Goal: Task Accomplishment & Management: Complete application form

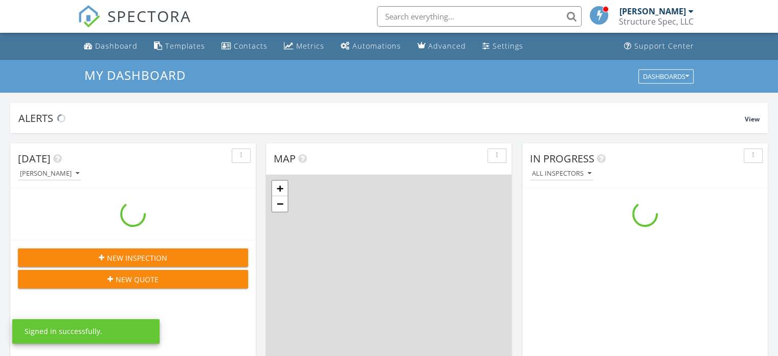
scroll to position [947, 794]
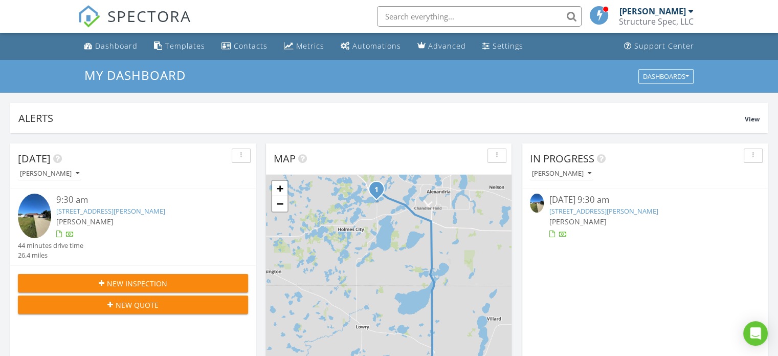
click at [603, 206] on link "7633 Lindgren Way SW, Alexandria, MN 56308" at bounding box center [603, 210] width 109 height 9
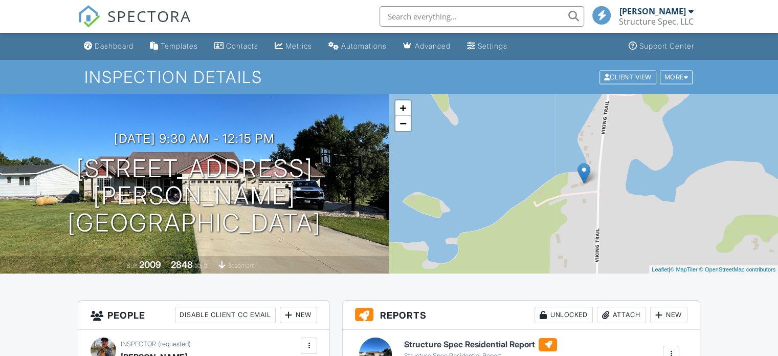
click at [479, 344] on h6 "Structure Spec Residential Report" at bounding box center [480, 344] width 153 height 13
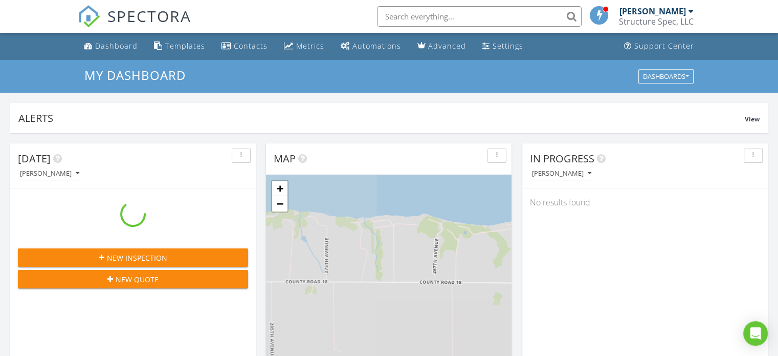
scroll to position [947, 794]
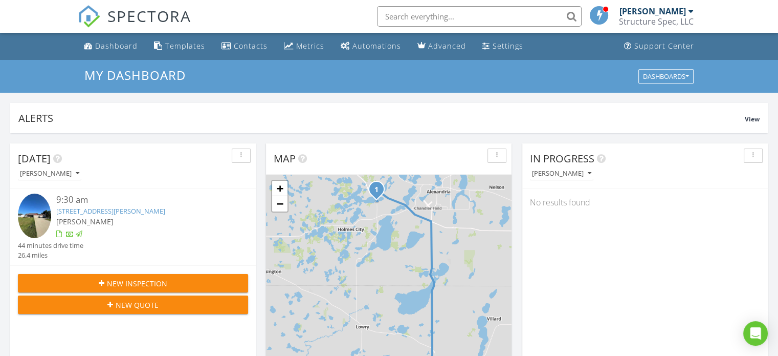
click at [196, 282] on div "New Inspection" at bounding box center [133, 283] width 214 height 11
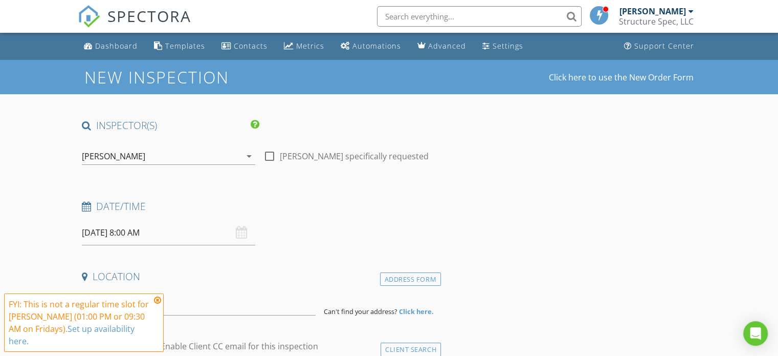
click at [269, 152] on div at bounding box center [269, 155] width 17 height 17
checkbox input "true"
click at [141, 239] on input "08/29/2025 8:00 AM" at bounding box center [168, 232] width 173 height 25
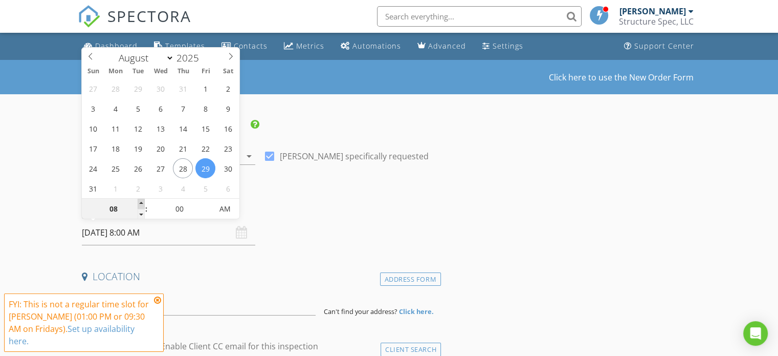
type input "09"
type input "08/29/2025 9:00 AM"
click at [140, 202] on span at bounding box center [141, 203] width 7 height 10
type input "10"
type input "08/29/2025 10:00 AM"
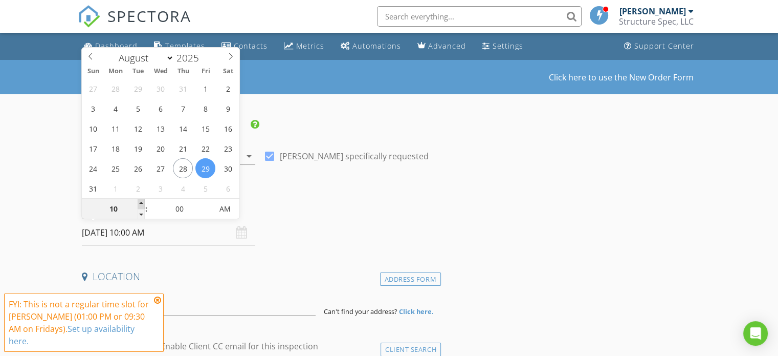
click at [140, 202] on span at bounding box center [141, 203] width 7 height 10
type input "11"
type input "08/29/2025 11:00 AM"
click at [140, 202] on span at bounding box center [141, 203] width 7 height 10
type input "12"
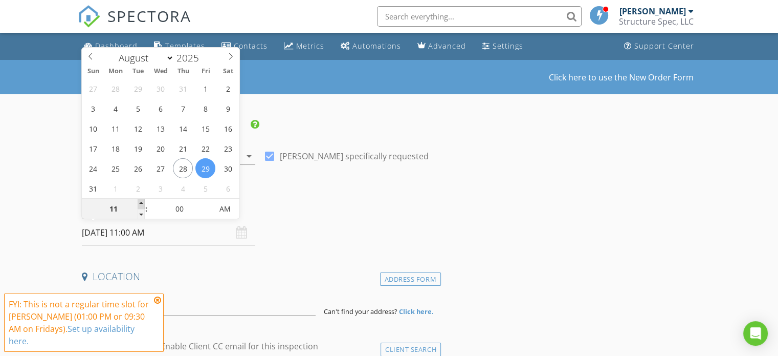
type input "08/29/2025 12:00 PM"
click at [140, 202] on span at bounding box center [141, 203] width 7 height 10
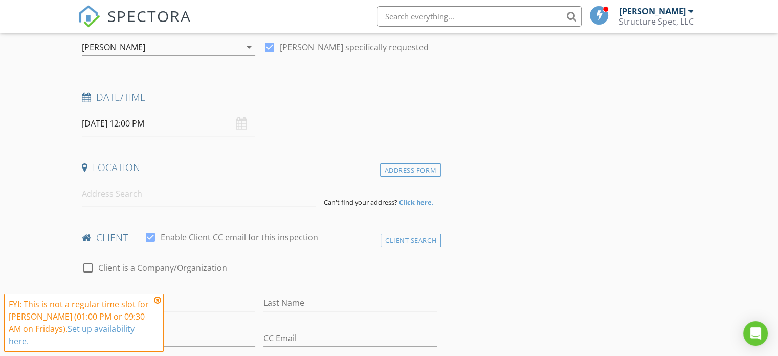
scroll to position [123, 0]
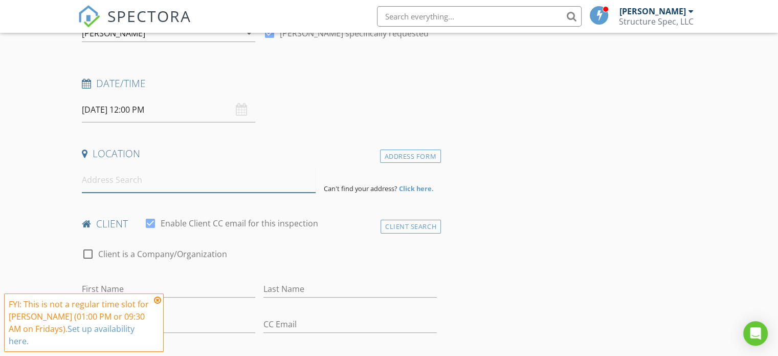
click at [185, 182] on input at bounding box center [199, 179] width 234 height 25
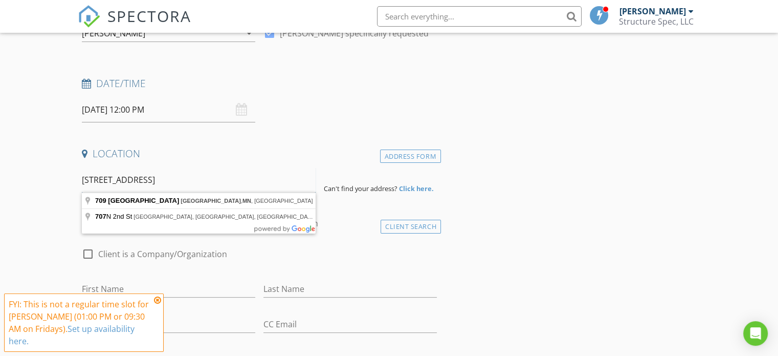
type input "707 & 709 N 2nd Street Montevideo, MN"
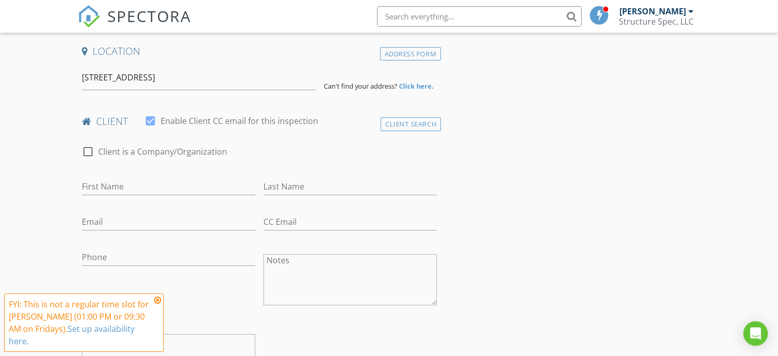
scroll to position [246, 0]
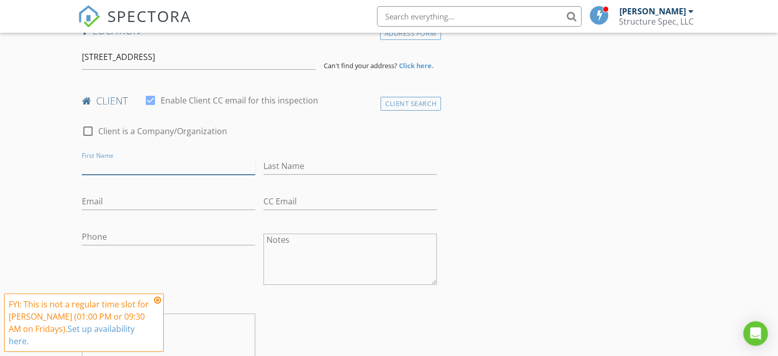
click at [168, 169] on input "First Name" at bounding box center [168, 166] width 173 height 17
type input "Juan"
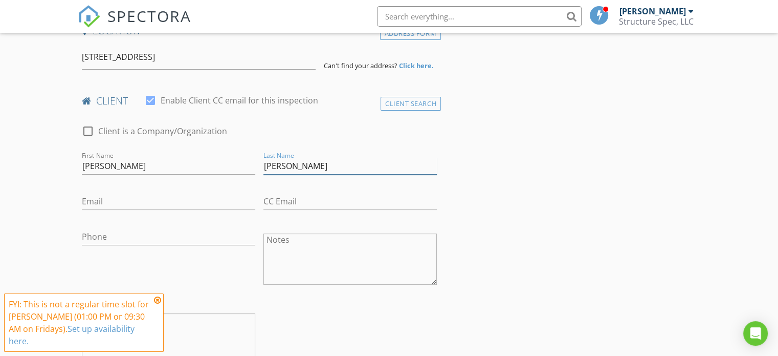
type input "Perez"
type input "jprz012@gmail.com"
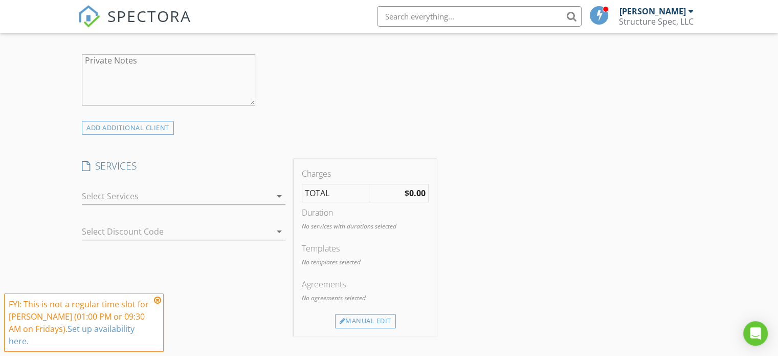
scroll to position [525, 0]
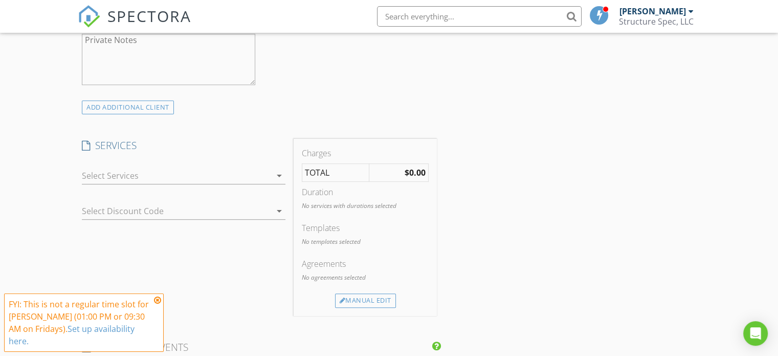
type input "651-324-5772"
click at [196, 179] on div at bounding box center [176, 175] width 189 height 16
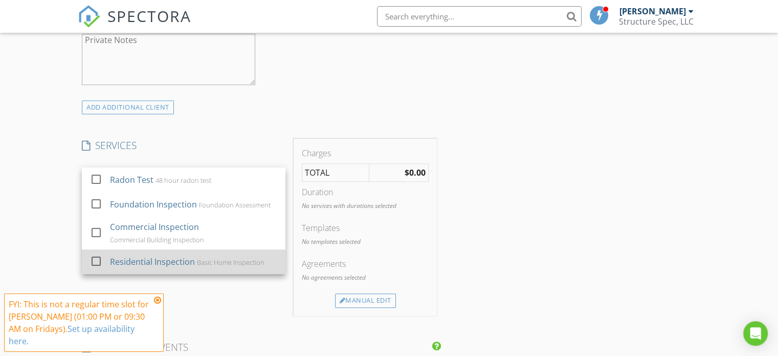
click at [156, 255] on div "Residential Inspection" at bounding box center [152, 261] width 85 height 12
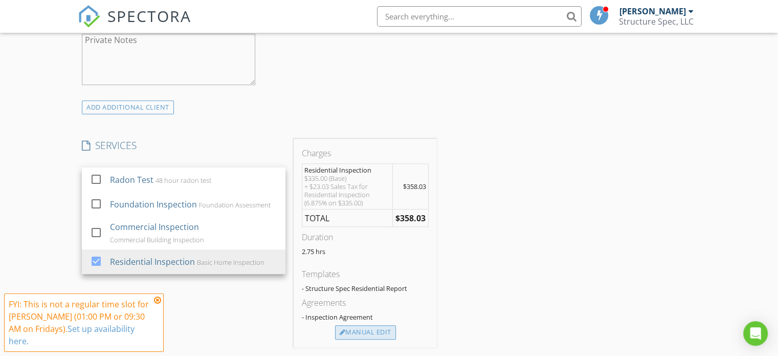
click at [368, 332] on div "Manual Edit" at bounding box center [365, 332] width 61 height 14
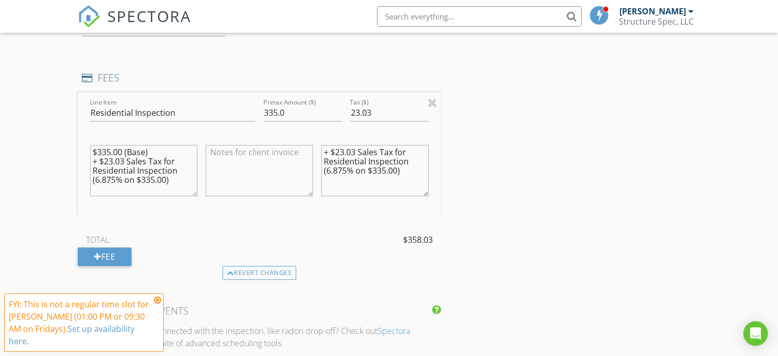
scroll to position [702, 0]
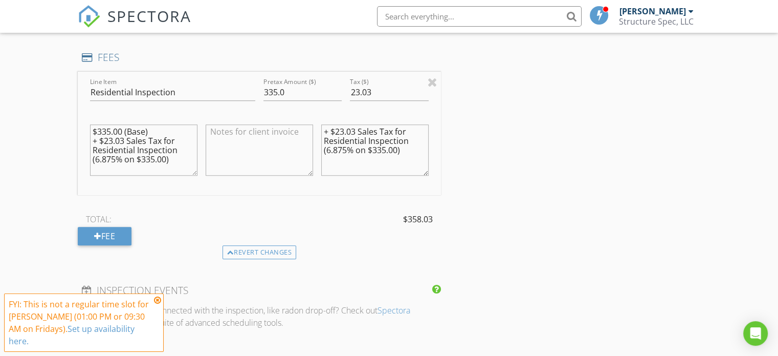
drag, startPoint x: 171, startPoint y: 160, endPoint x: 67, endPoint y: 122, distance: 111.7
click at [67, 122] on div "New Inspection Click here to use the New Order Form INSPECTOR(S) check_box Just…" at bounding box center [389, 193] width 778 height 1672
drag, startPoint x: 405, startPoint y: 148, endPoint x: 306, endPoint y: 126, distance: 101.7
click at [306, 126] on div "Line Item Residential Inspection Pretax Amount ($) 335.0 Tax ($) 23.03 + $23.03…" at bounding box center [259, 133] width 363 height 123
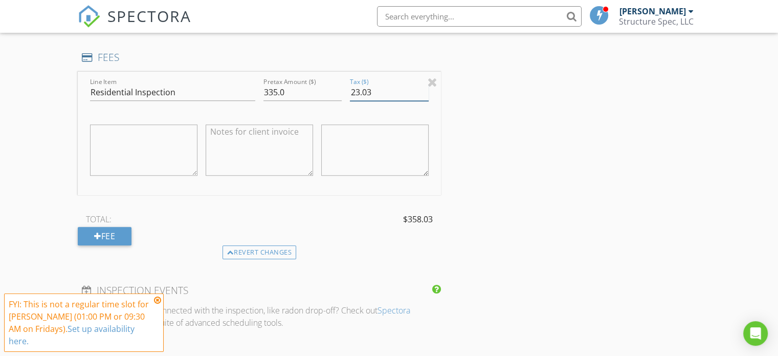
drag, startPoint x: 382, startPoint y: 91, endPoint x: 337, endPoint y: 97, distance: 45.0
click at [337, 97] on div "Line Item Residential Inspection Pretax Amount ($) 335.0 Tax ($) 23.03" at bounding box center [259, 133] width 363 height 123
type input "0"
click at [295, 92] on input "335.0" at bounding box center [302, 92] width 78 height 17
type input "3"
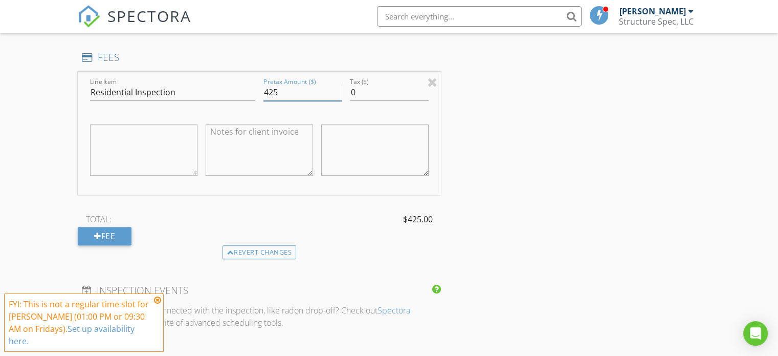
type input "425"
click at [526, 204] on div "INSPECTOR(S) check_box Justin Anderson PRIMARY Justin Anderson arrow_drop_down …" at bounding box center [389, 210] width 623 height 1589
click at [171, 146] on textarea at bounding box center [143, 149] width 107 height 51
type textarea "Duplex 2 Unit"
click at [623, 250] on div "INSPECTOR(S) check_box Justin Anderson PRIMARY Justin Anderson arrow_drop_down …" at bounding box center [389, 210] width 623 height 1589
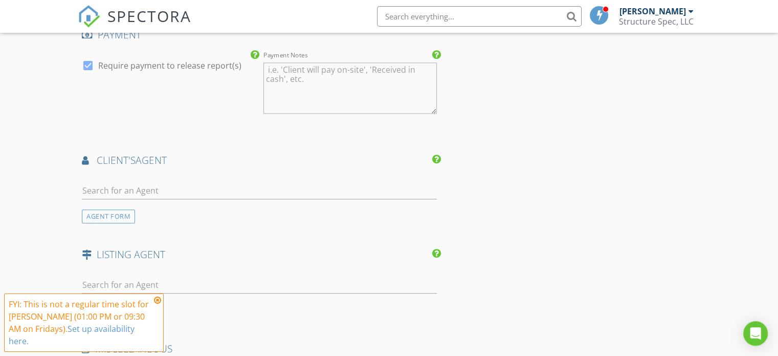
scroll to position [1050, 0]
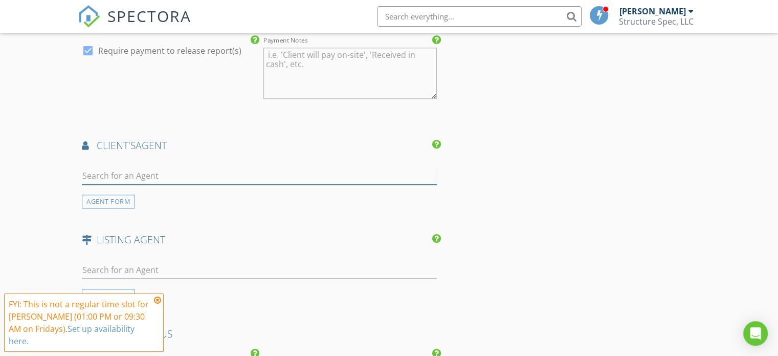
click at [297, 171] on input "text" at bounding box center [259, 175] width 355 height 17
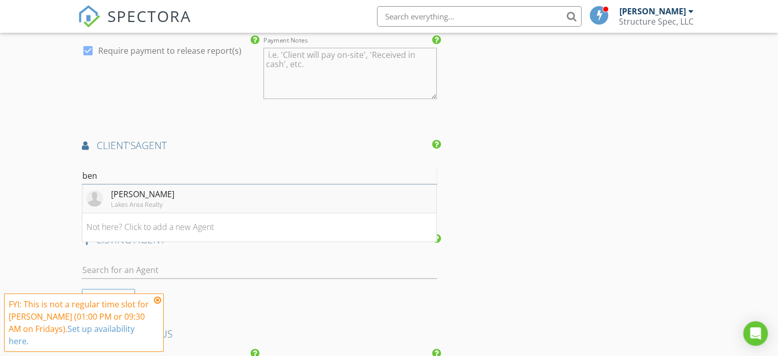
type input "ben"
click at [206, 194] on li "Ben Hooper Lakes Area Realty" at bounding box center [259, 198] width 354 height 29
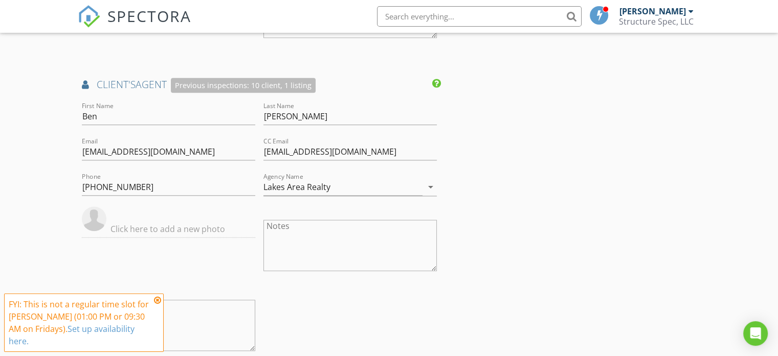
scroll to position [1112, 0]
click at [157, 299] on icon at bounding box center [157, 300] width 7 height 8
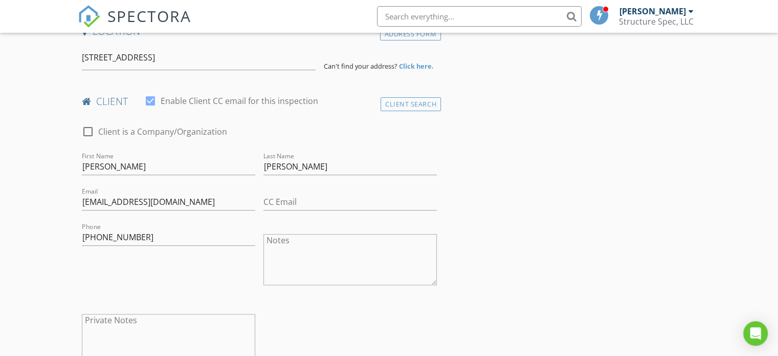
scroll to position [266, 0]
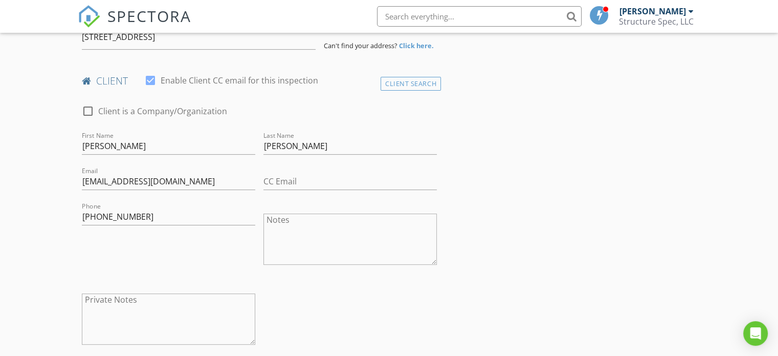
click at [328, 231] on textarea "Notes" at bounding box center [349, 238] width 173 height 51
type textarea "C"
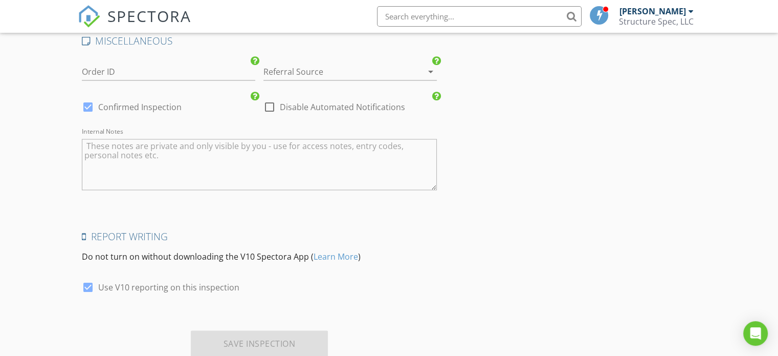
scroll to position [1606, 0]
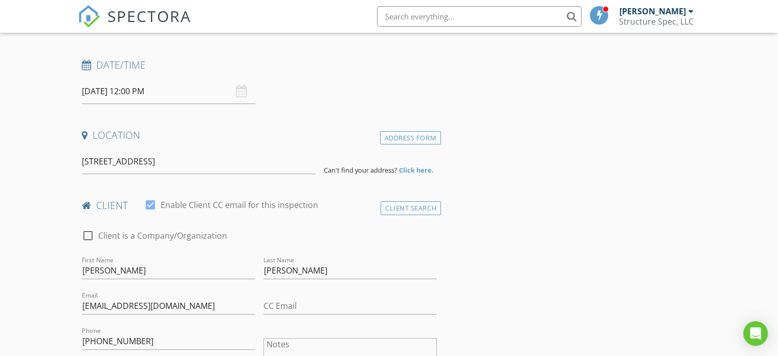
scroll to position [136, 0]
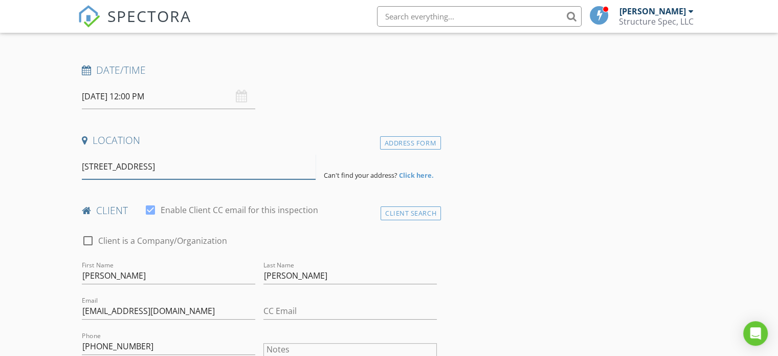
click at [238, 168] on input "707 & 709 N 2nd Street Montevideo, MN" at bounding box center [199, 166] width 234 height 25
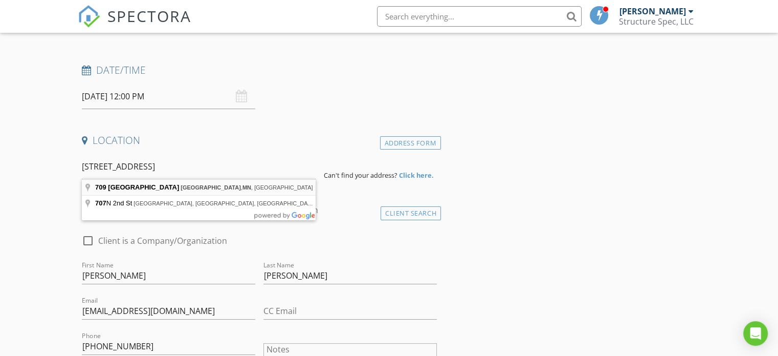
type input "709 North 2nd Street, Montevideo, MN, USA"
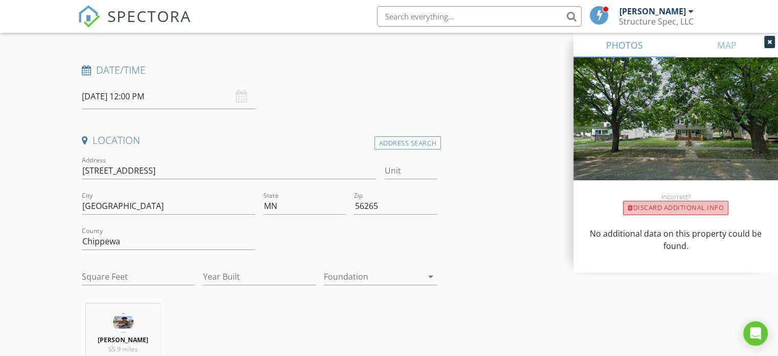
click at [649, 209] on div "Discard Additional info" at bounding box center [675, 208] width 105 height 14
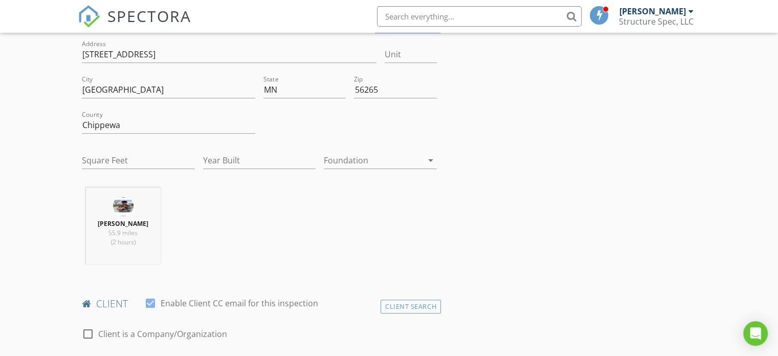
scroll to position [300, 0]
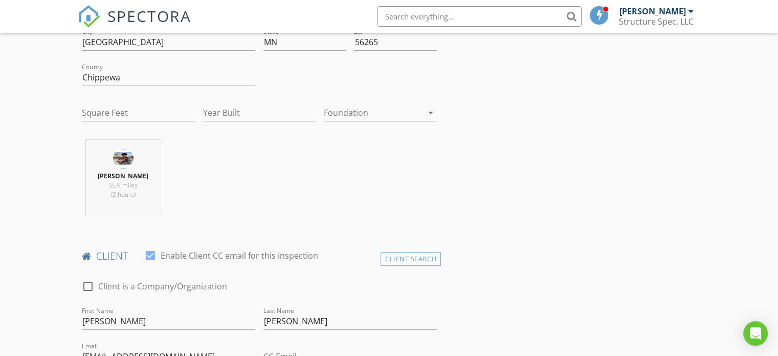
click at [156, 121] on div "Square Feet" at bounding box center [138, 117] width 113 height 27
click at [146, 108] on input "Square Feet" at bounding box center [138, 112] width 113 height 17
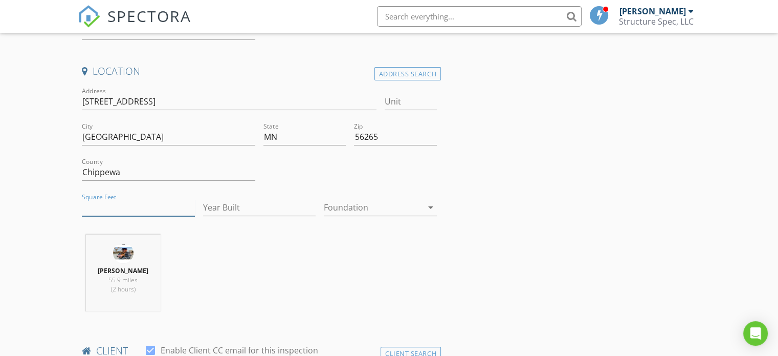
scroll to position [197, 0]
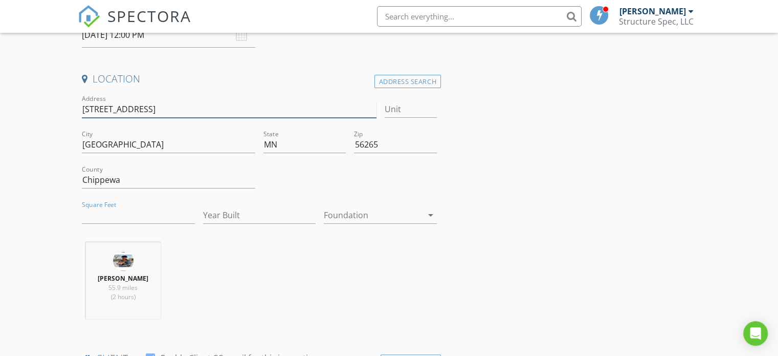
click at [82, 108] on input "709 N 2nd St" at bounding box center [229, 109] width 294 height 17
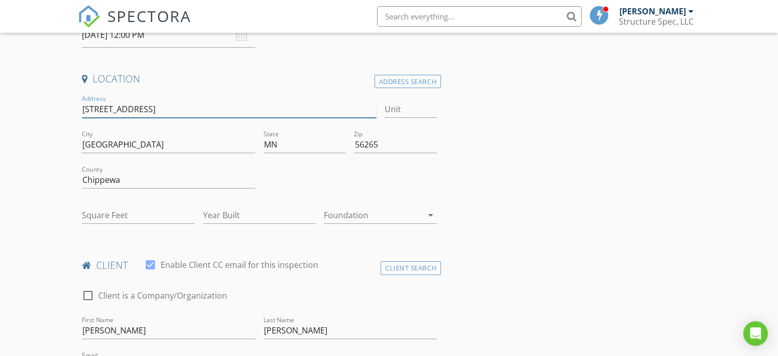
type input "707 & 709 N 2nd St"
click at [139, 217] on input "Square Feet" at bounding box center [138, 215] width 113 height 17
type input "2050"
click at [227, 216] on input "Year Built" at bounding box center [259, 215] width 113 height 17
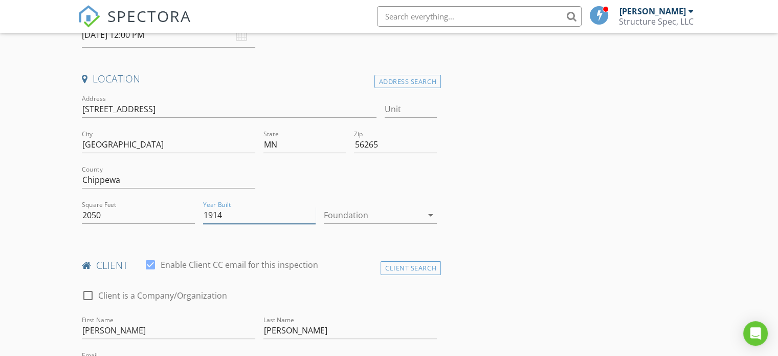
type input "1914"
click at [362, 214] on div at bounding box center [373, 215] width 99 height 16
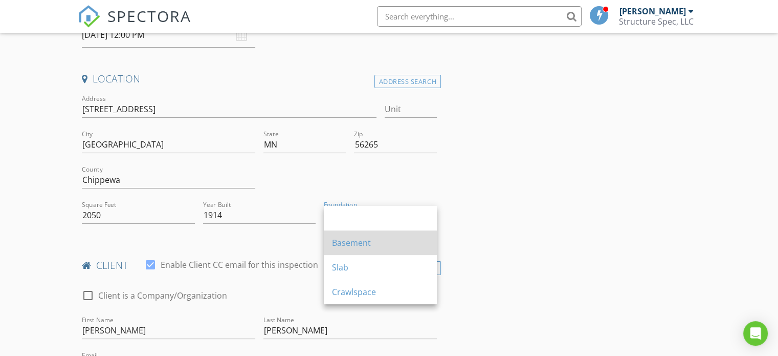
click at [352, 242] on div "Basement" at bounding box center [380, 242] width 97 height 12
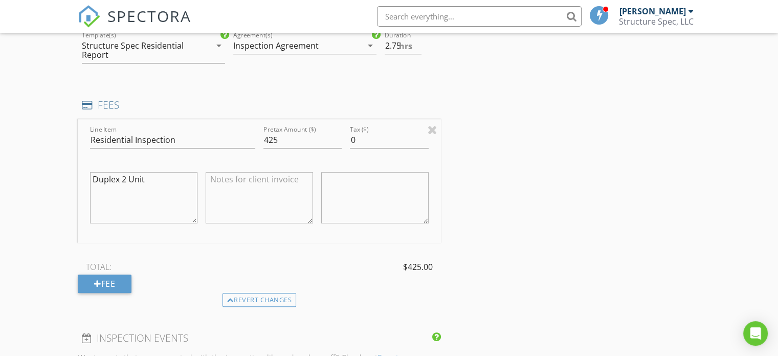
scroll to position [819, 0]
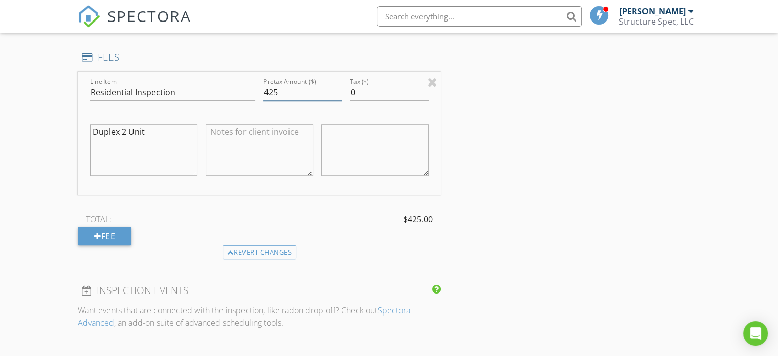
click at [280, 89] on input "425" at bounding box center [302, 92] width 78 height 17
type input "450"
click at [524, 134] on div "INSPECTOR(S) check_box Justin Anderson PRIMARY Justin Anderson arrow_drop_down …" at bounding box center [389, 269] width 623 height 1938
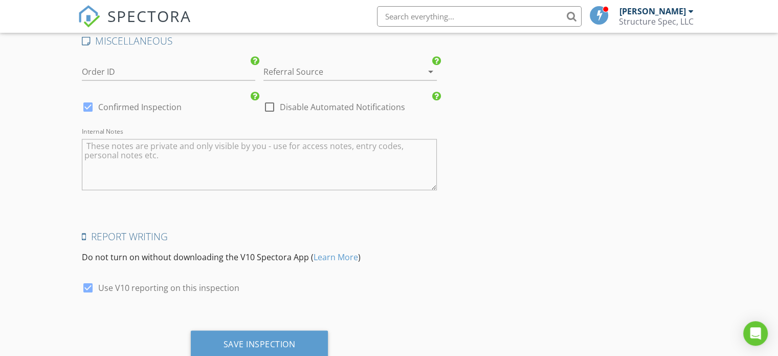
scroll to position [1722, 0]
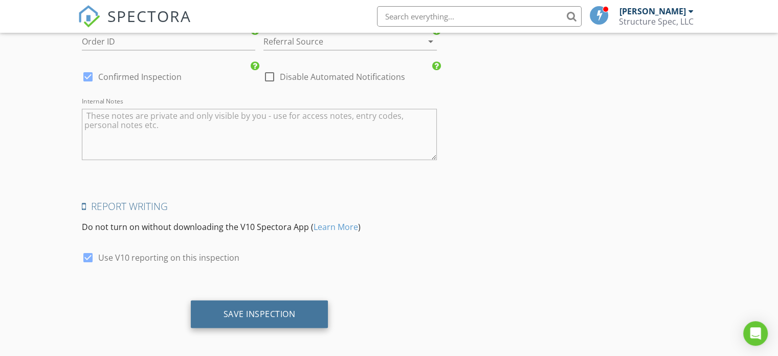
click at [282, 313] on div "Save Inspection" at bounding box center [260, 313] width 72 height 10
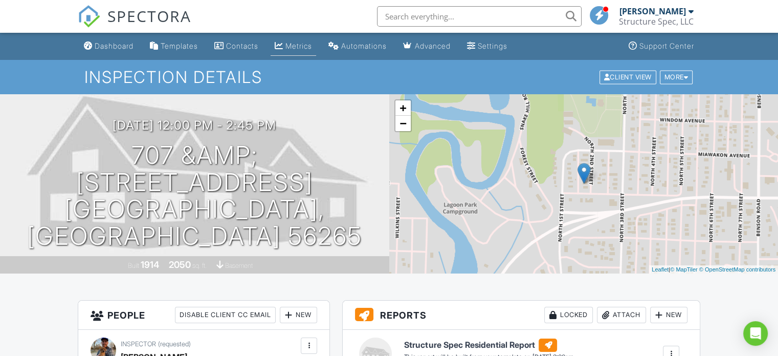
click at [297, 47] on div "Metrics" at bounding box center [298, 45] width 27 height 9
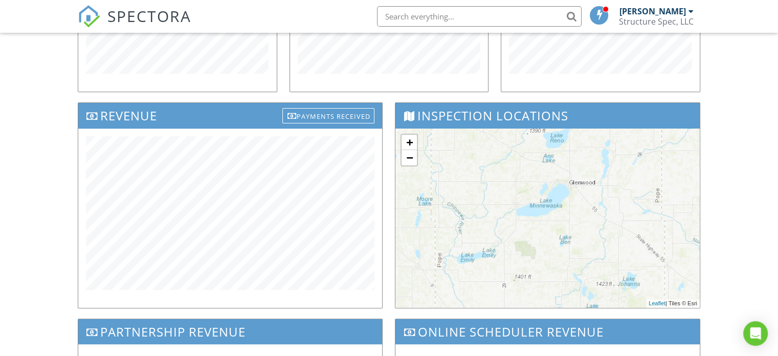
scroll to position [314, 0]
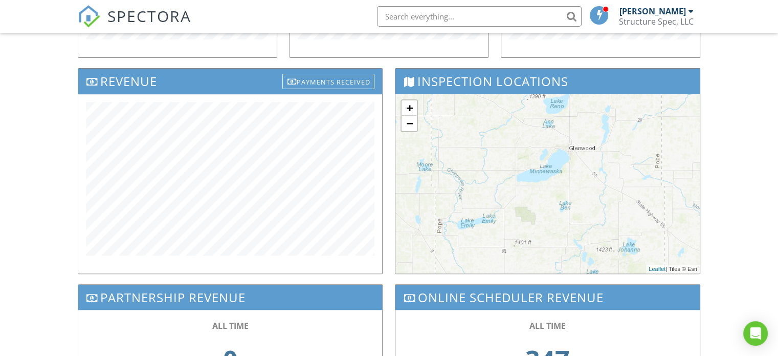
click at [681, 10] on div "[PERSON_NAME]" at bounding box center [653, 11] width 67 height 10
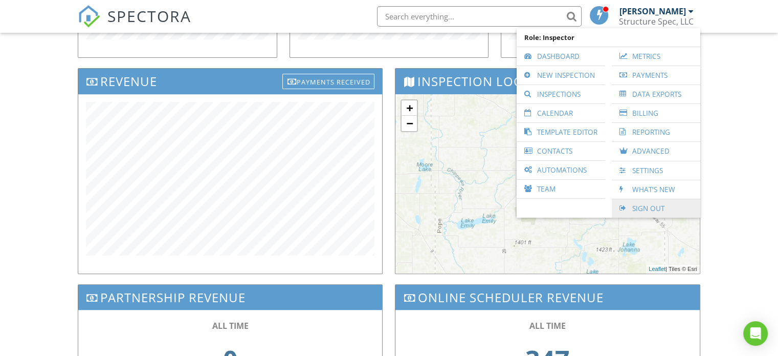
click at [656, 204] on link "Sign Out" at bounding box center [656, 208] width 78 height 18
